Goal: Information Seeking & Learning: Learn about a topic

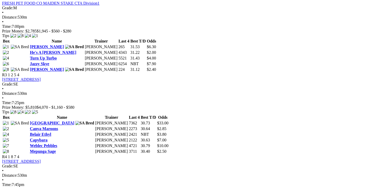
scroll to position [360, 0]
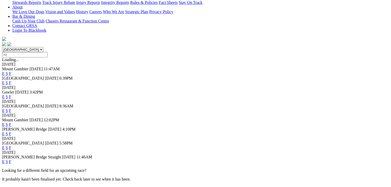
scroll to position [122, 0]
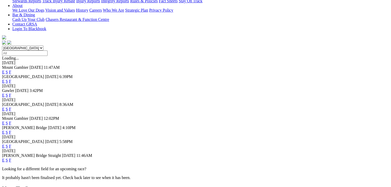
click at [11, 144] on link "F" at bounding box center [10, 146] width 2 height 4
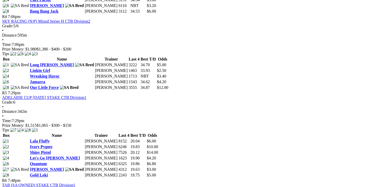
scroll to position [488, 0]
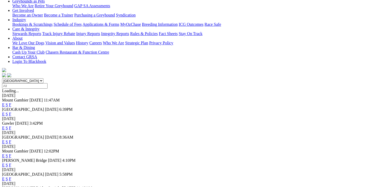
scroll to position [129, 0]
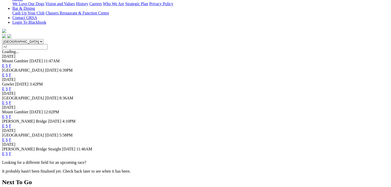
click at [11, 154] on link "F" at bounding box center [10, 153] width 2 height 4
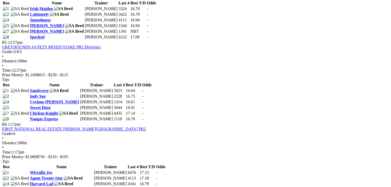
scroll to position [553, 0]
